Goal: Information Seeking & Learning: Learn about a topic

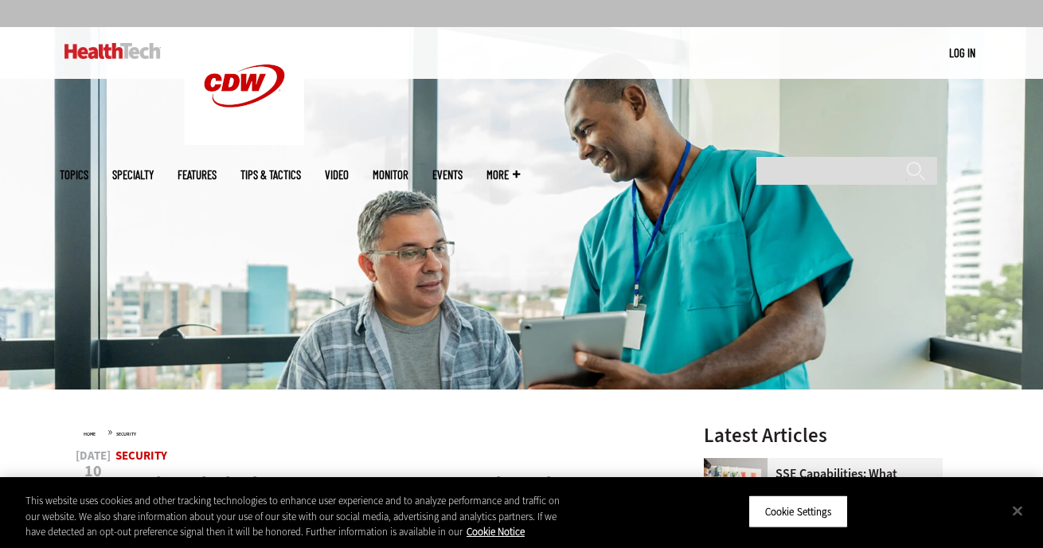
scroll to position [115, 0]
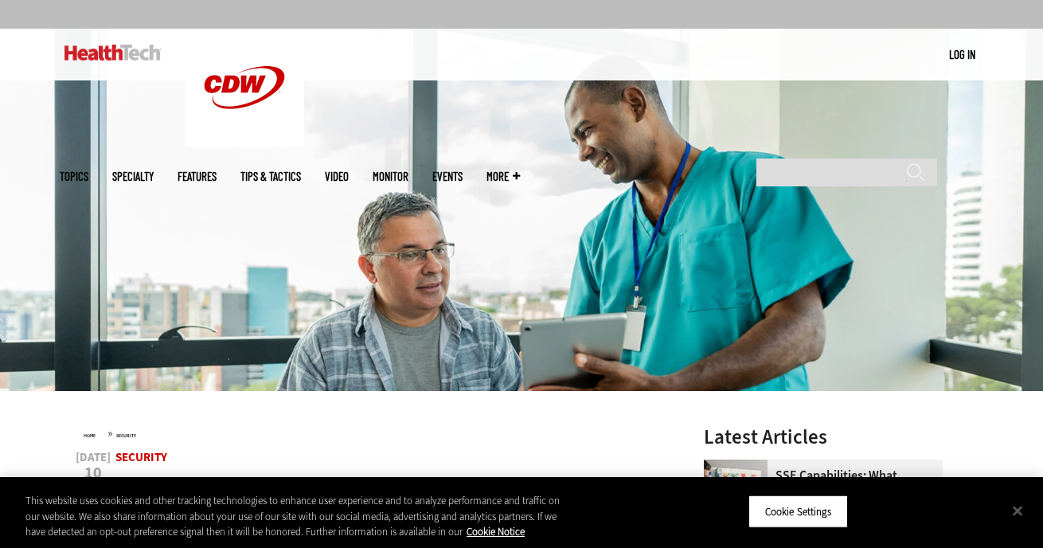
click at [217, 170] on link "Features" at bounding box center [197, 176] width 39 height 12
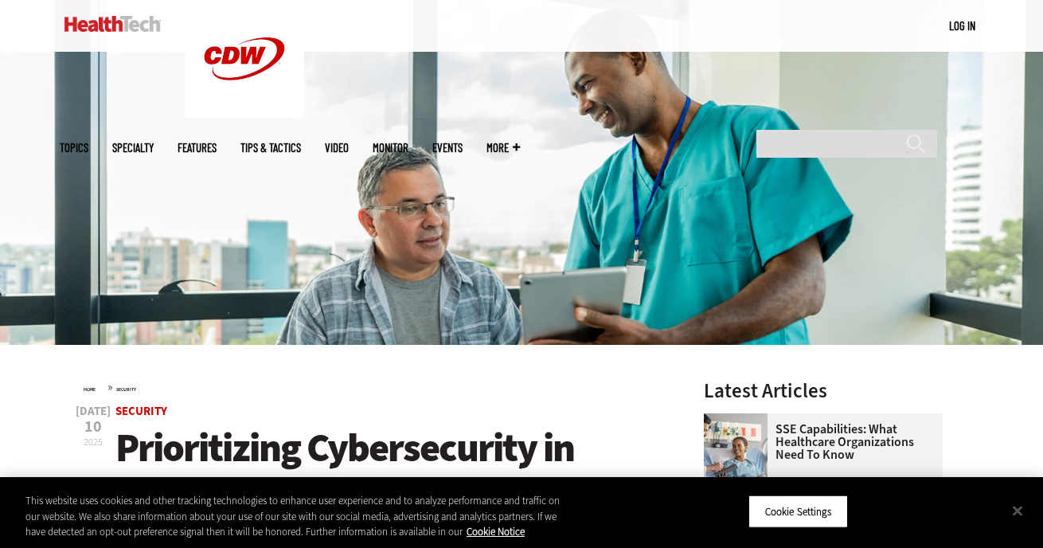
scroll to position [0, 0]
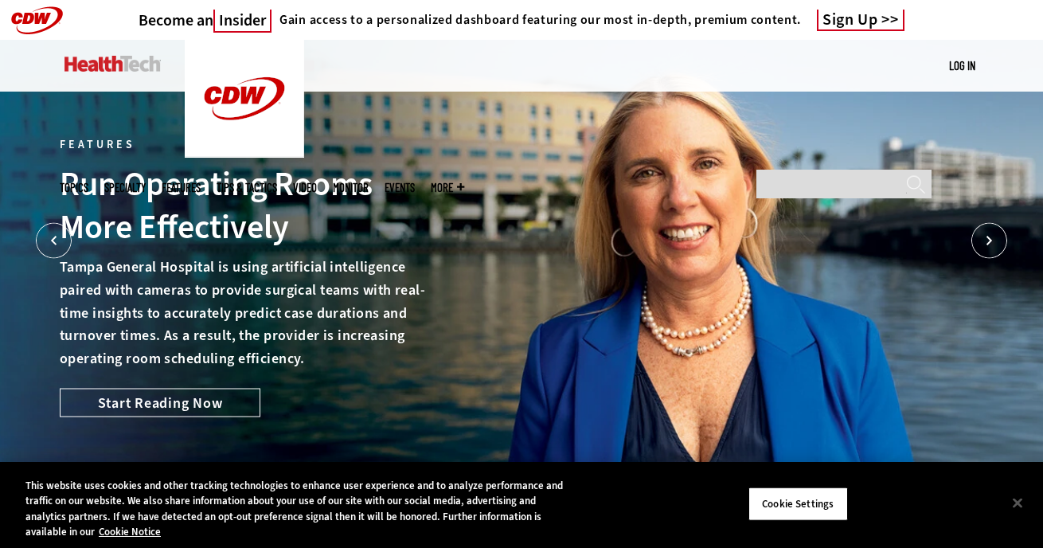
click at [464, 182] on span "More" at bounding box center [447, 188] width 33 height 12
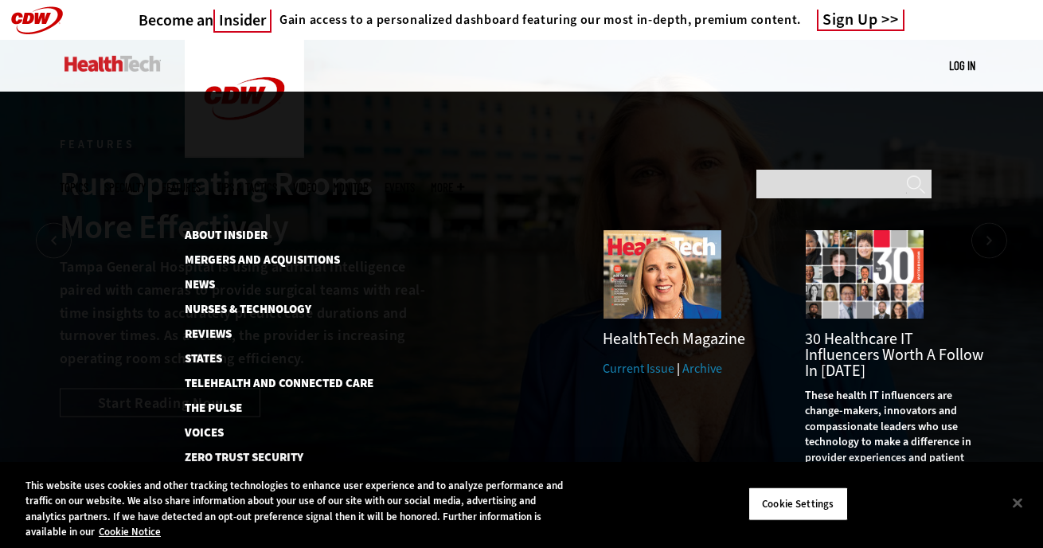
click at [637, 360] on link "Current Issue" at bounding box center [639, 368] width 72 height 17
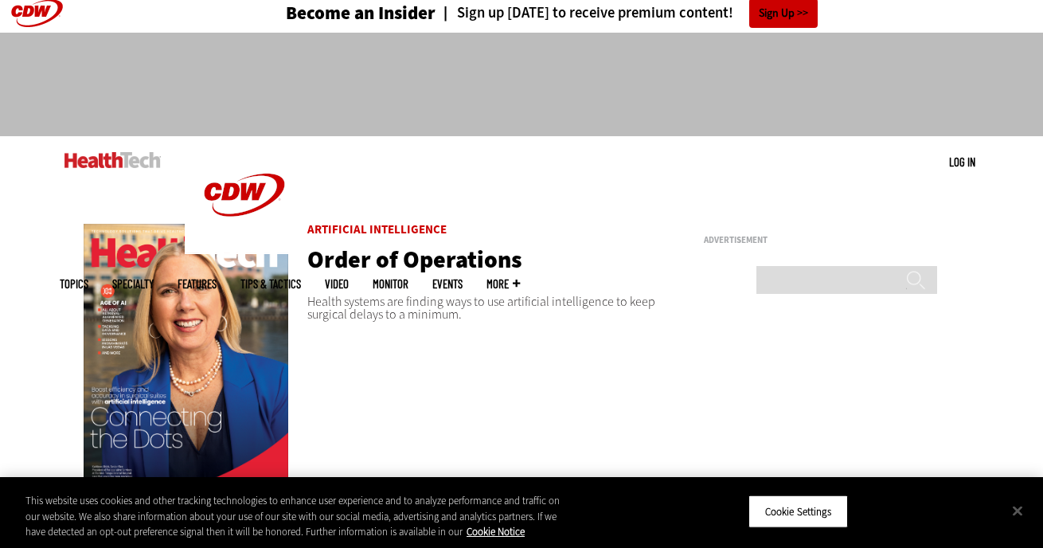
scroll to position [84, 0]
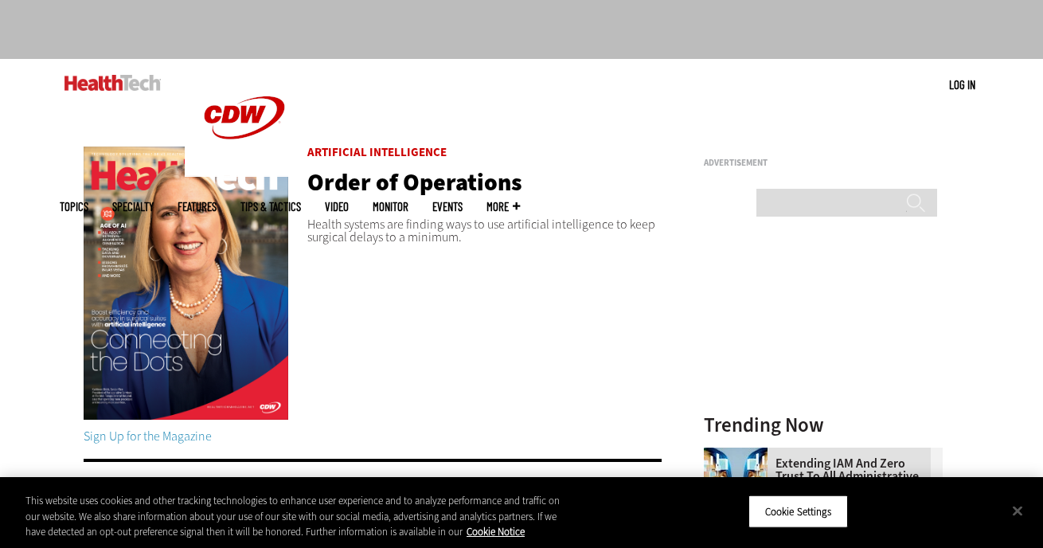
click at [221, 263] on img at bounding box center [186, 282] width 205 height 273
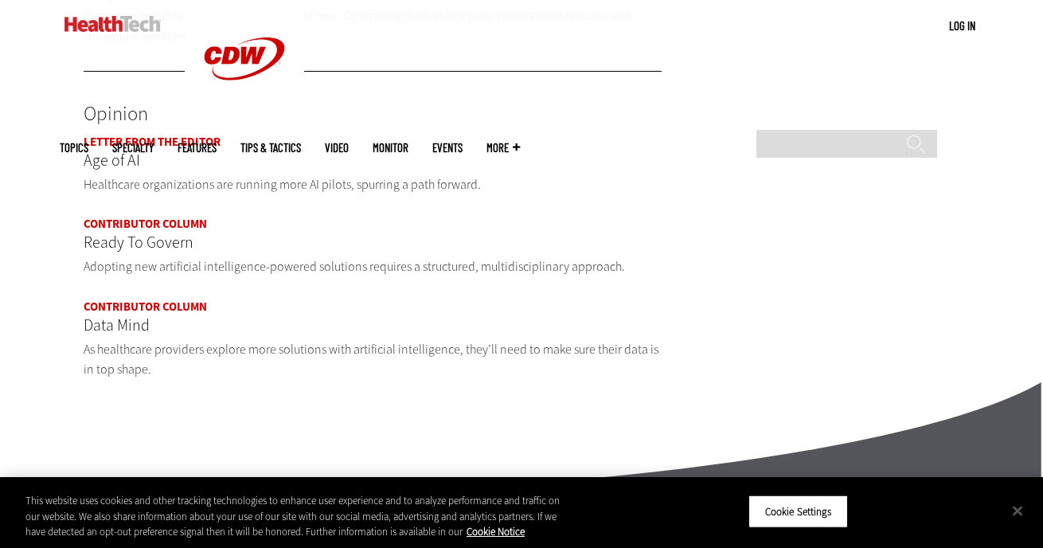
scroll to position [1975, 0]
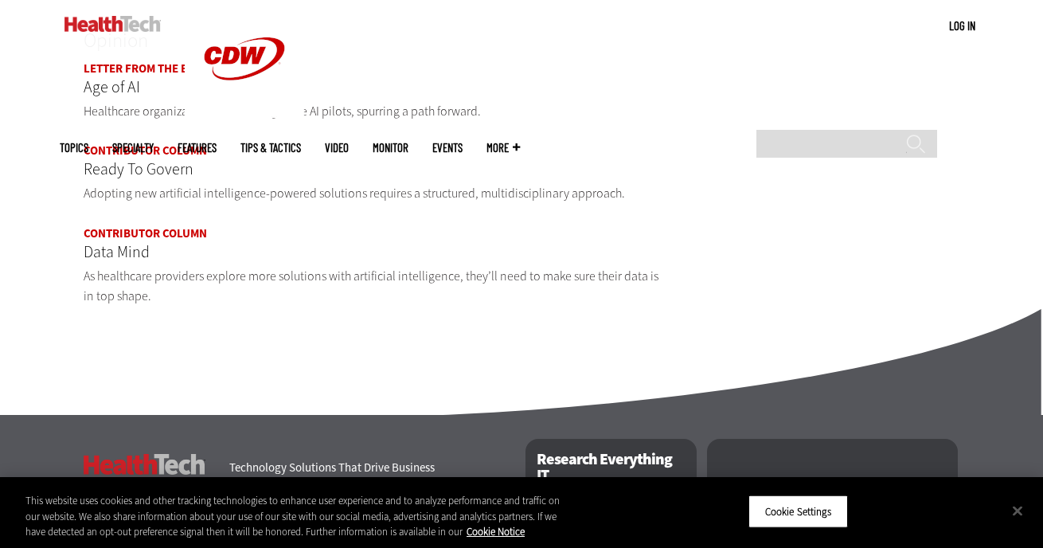
click at [144, 157] on p "Ready To Govern" at bounding box center [373, 169] width 578 height 25
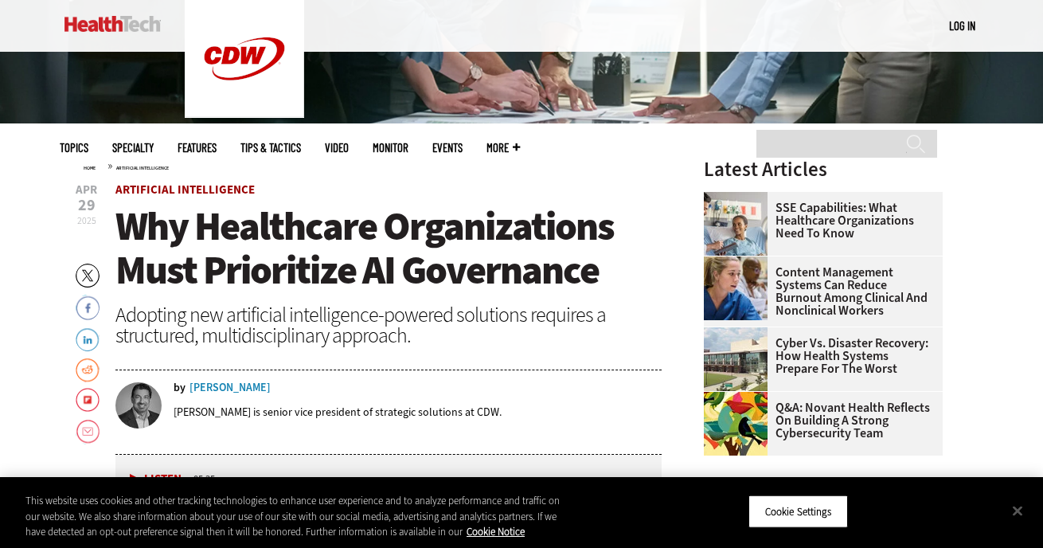
scroll to position [404, 0]
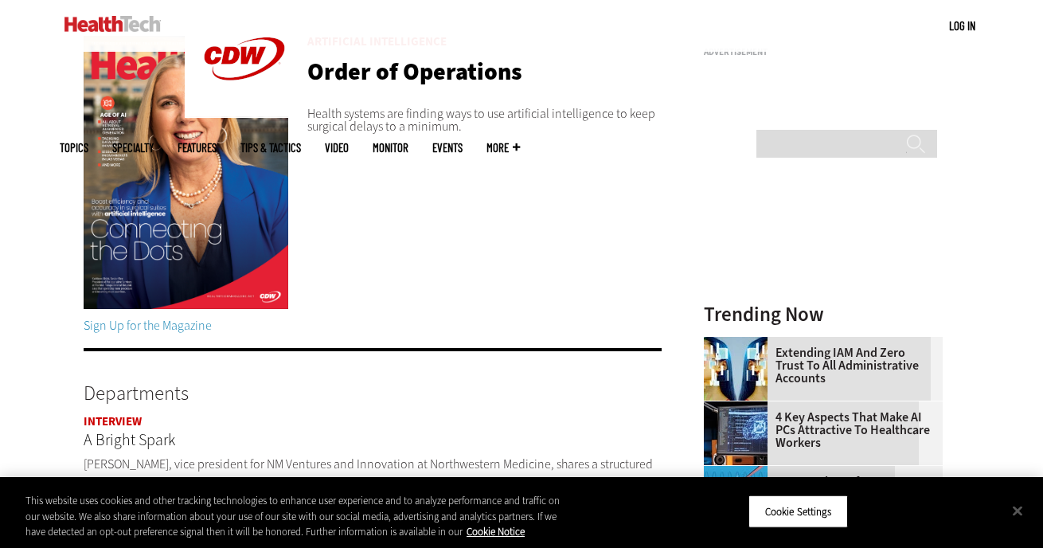
scroll to position [164, 0]
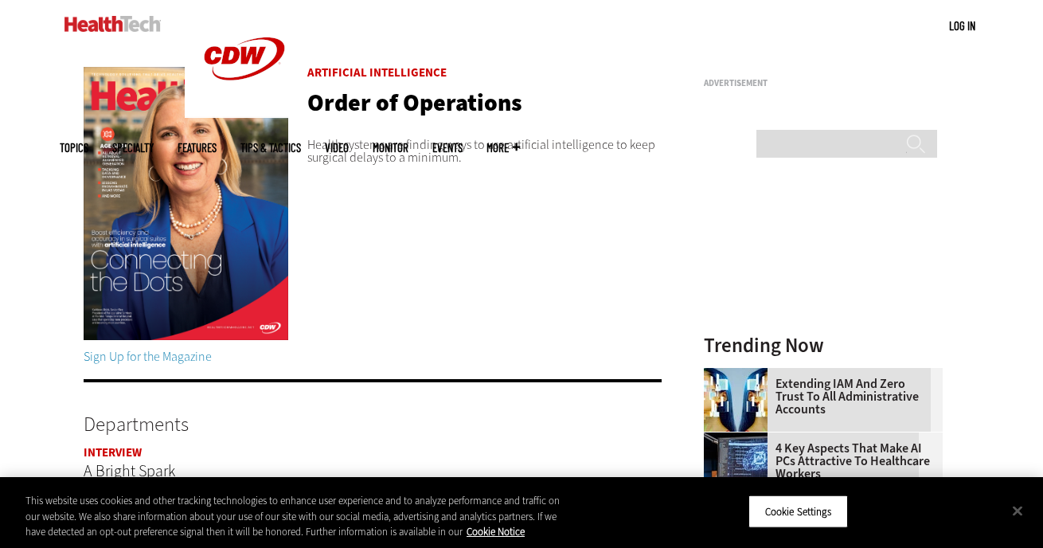
click at [243, 221] on img at bounding box center [186, 203] width 205 height 273
click at [151, 161] on img at bounding box center [186, 203] width 205 height 273
click at [142, 139] on img at bounding box center [186, 203] width 205 height 273
click at [166, 111] on img at bounding box center [186, 203] width 205 height 273
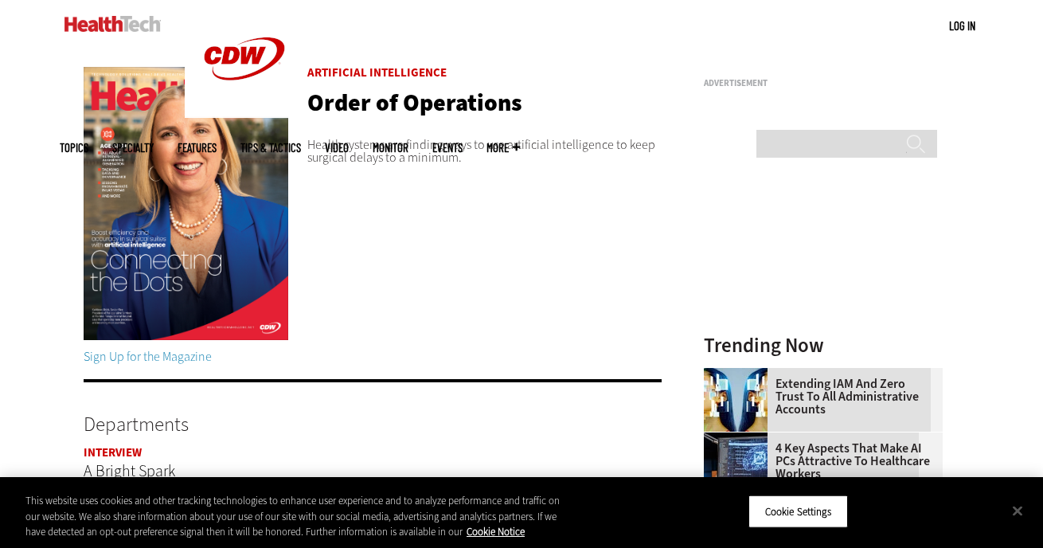
click at [150, 302] on img at bounding box center [186, 203] width 205 height 273
click at [174, 176] on img at bounding box center [186, 203] width 205 height 273
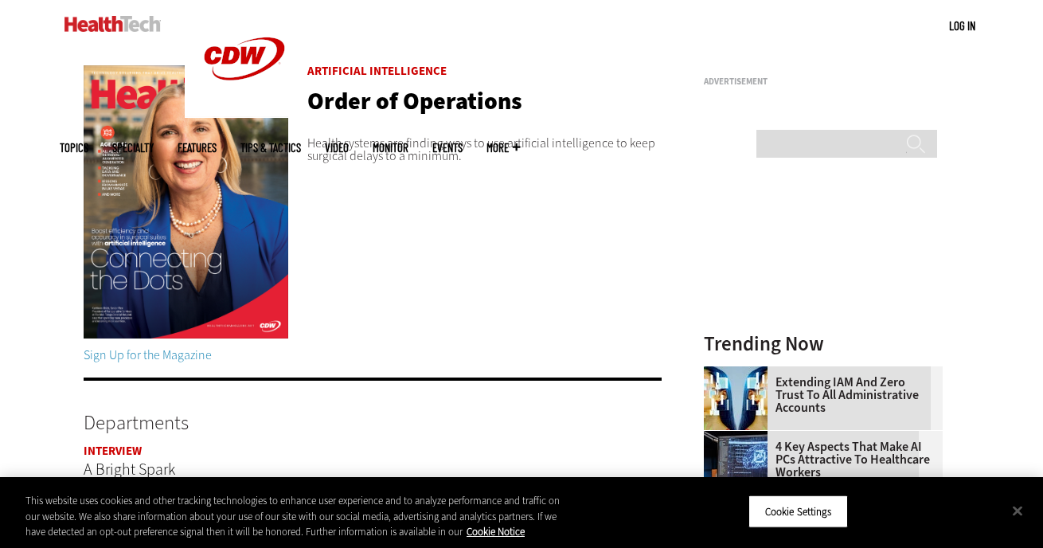
scroll to position [167, 0]
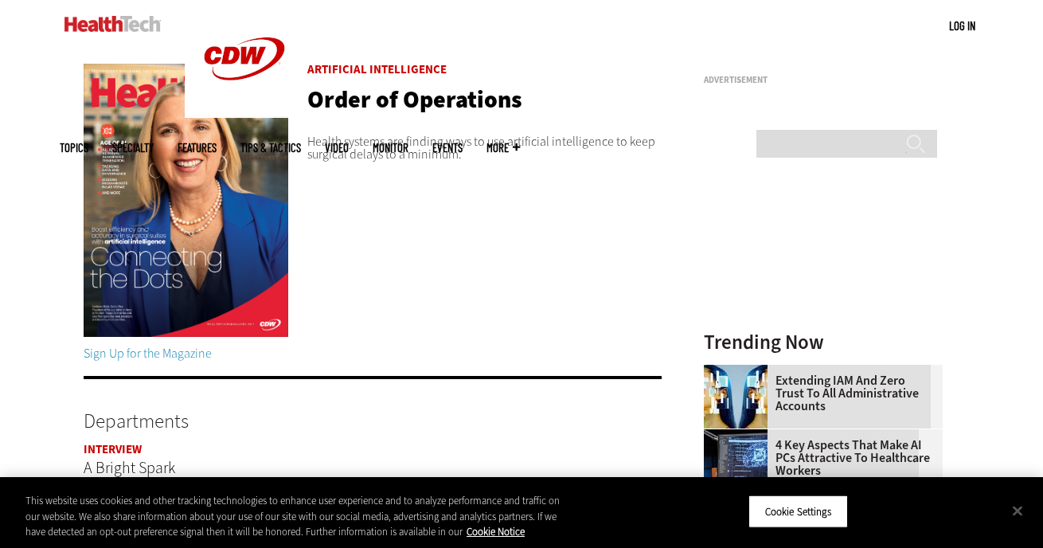
click at [147, 162] on img at bounding box center [186, 200] width 205 height 273
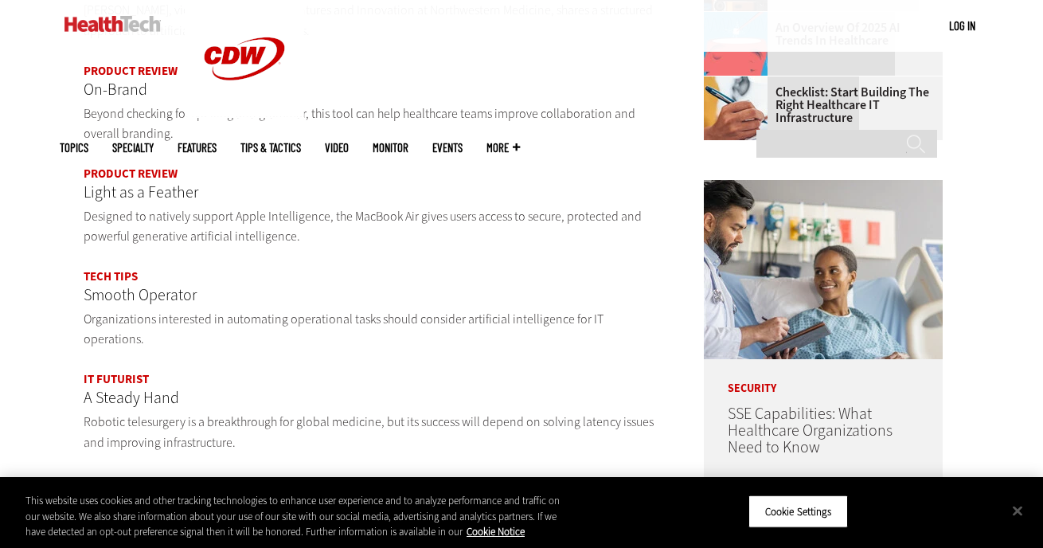
scroll to position [696, 0]
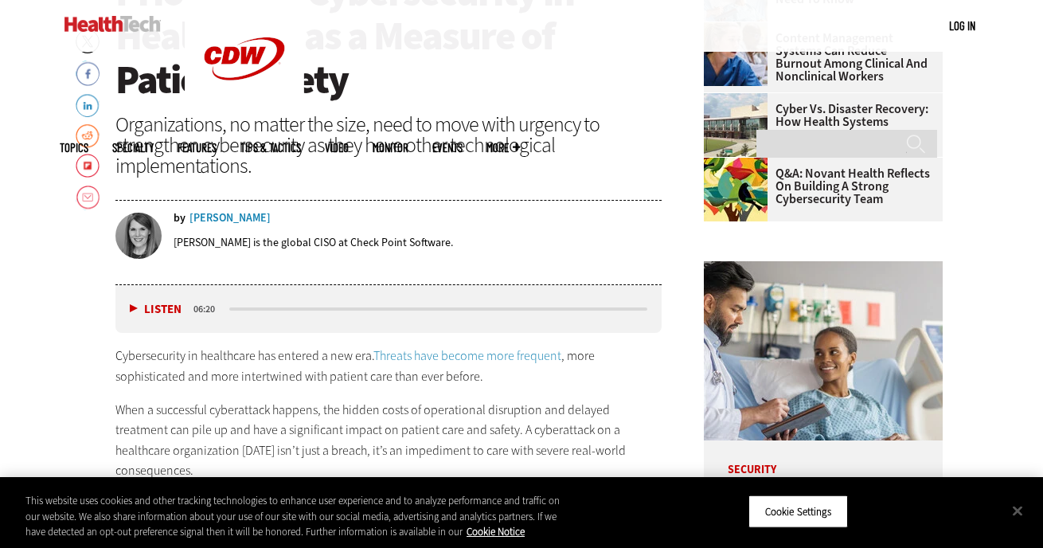
scroll to position [478, 0]
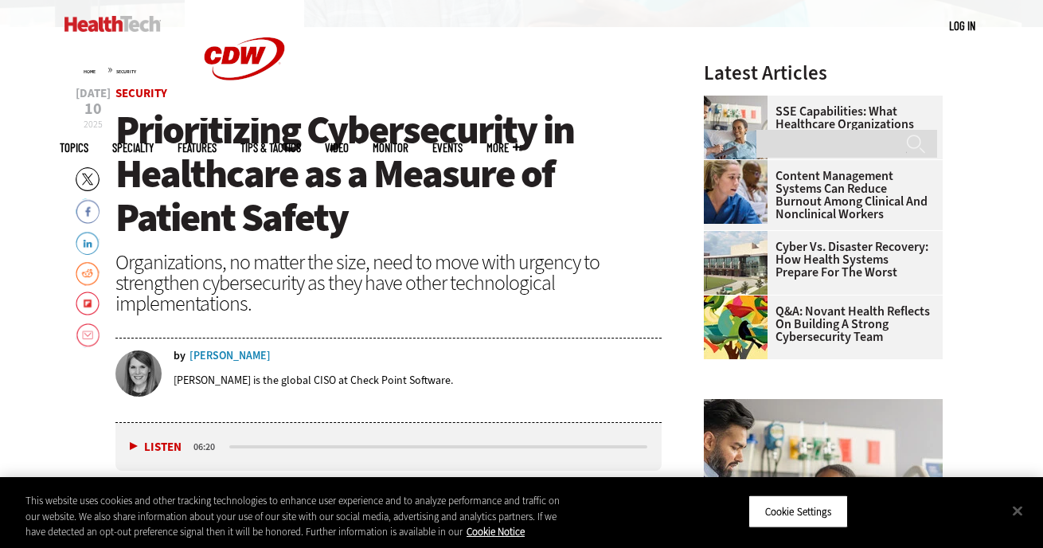
click at [220, 353] on div "Cindi Carter" at bounding box center [229, 355] width 81 height 11
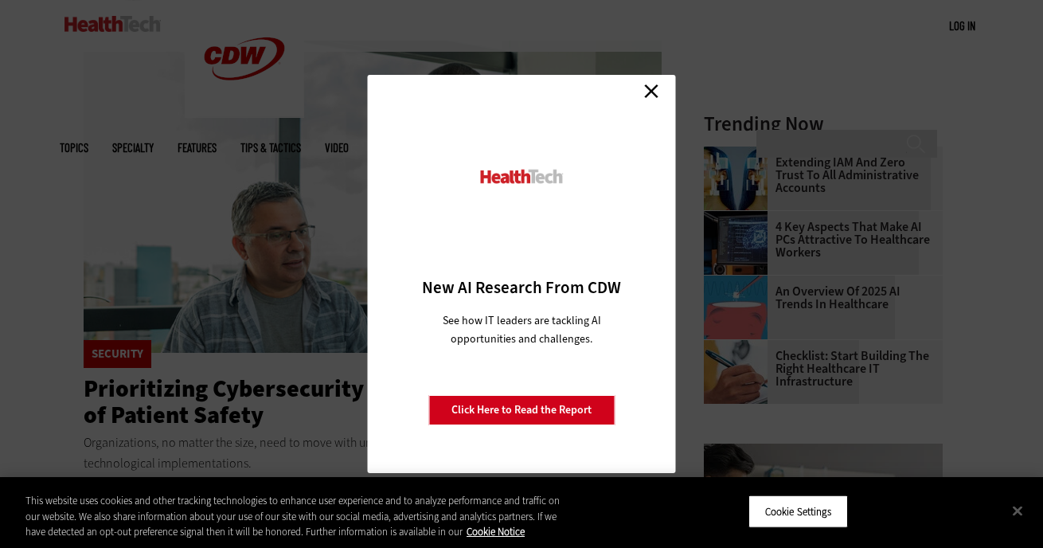
scroll to position [346, 0]
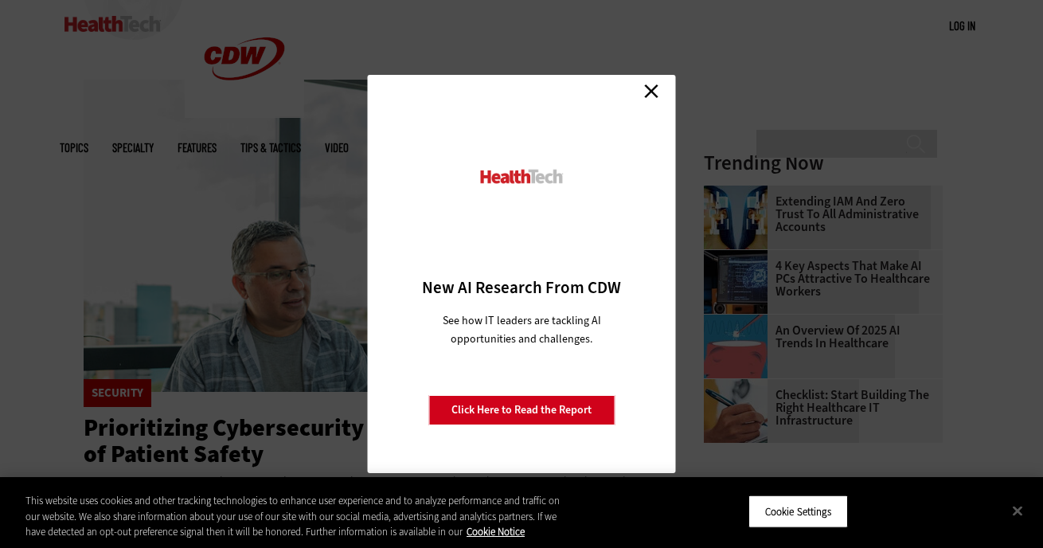
click at [642, 87] on link "Close" at bounding box center [651, 91] width 24 height 24
